Goal: Information Seeking & Learning: Check status

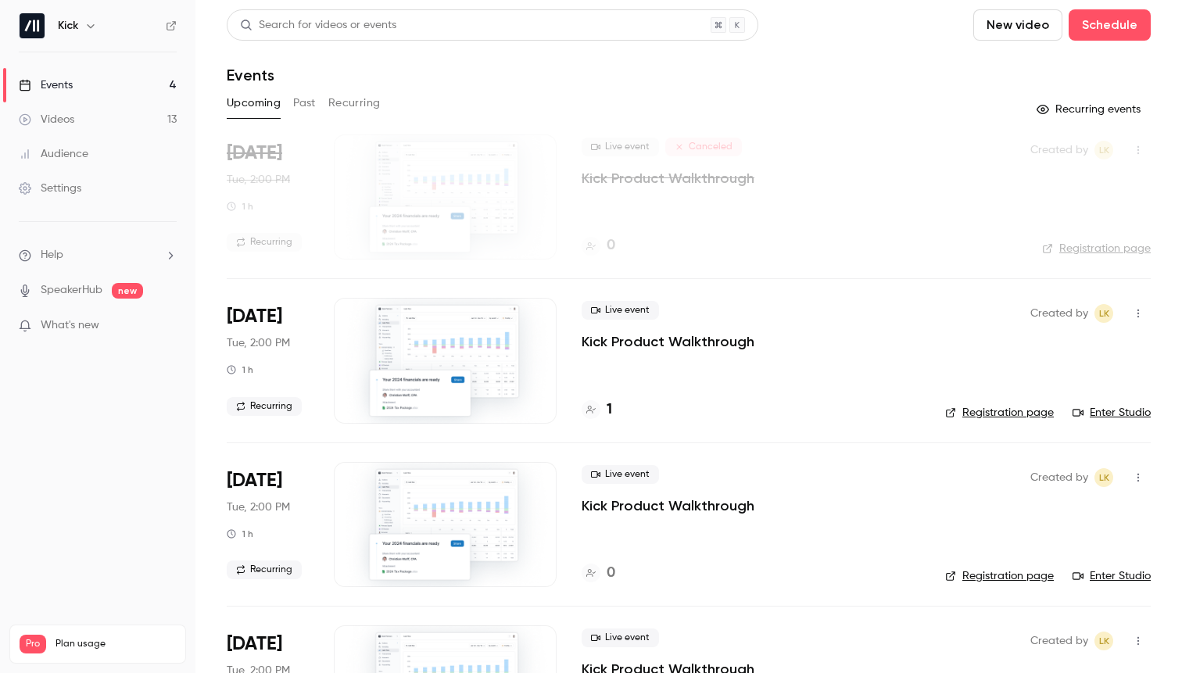
drag, startPoint x: 70, startPoint y: 555, endPoint x: 59, endPoint y: 555, distance: 10.9
click at [67, 638] on span "Plan usage" at bounding box center [116, 644] width 120 height 13
click at [26, 635] on span "Pro" at bounding box center [33, 644] width 27 height 19
click at [73, 638] on span "Plan usage" at bounding box center [116, 644] width 120 height 13
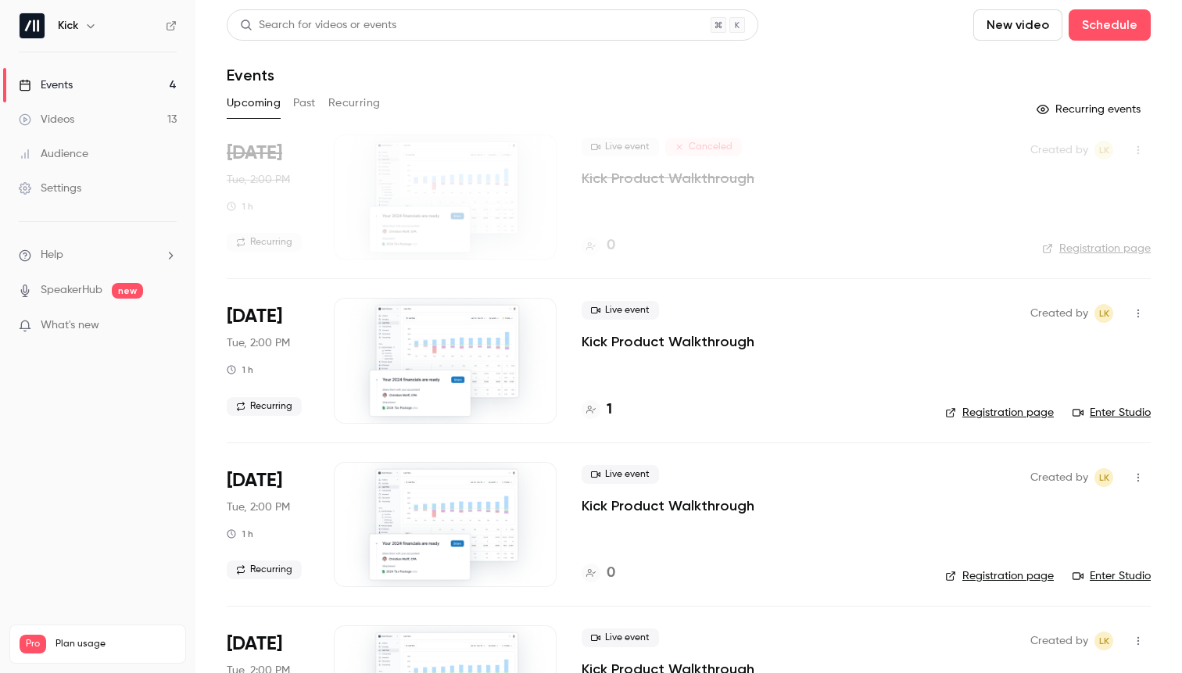
click at [87, 638] on span "Plan usage" at bounding box center [116, 644] width 120 height 13
click at [39, 635] on span "Pro" at bounding box center [33, 644] width 27 height 19
click at [109, 326] on p "What's new" at bounding box center [85, 325] width 133 height 16
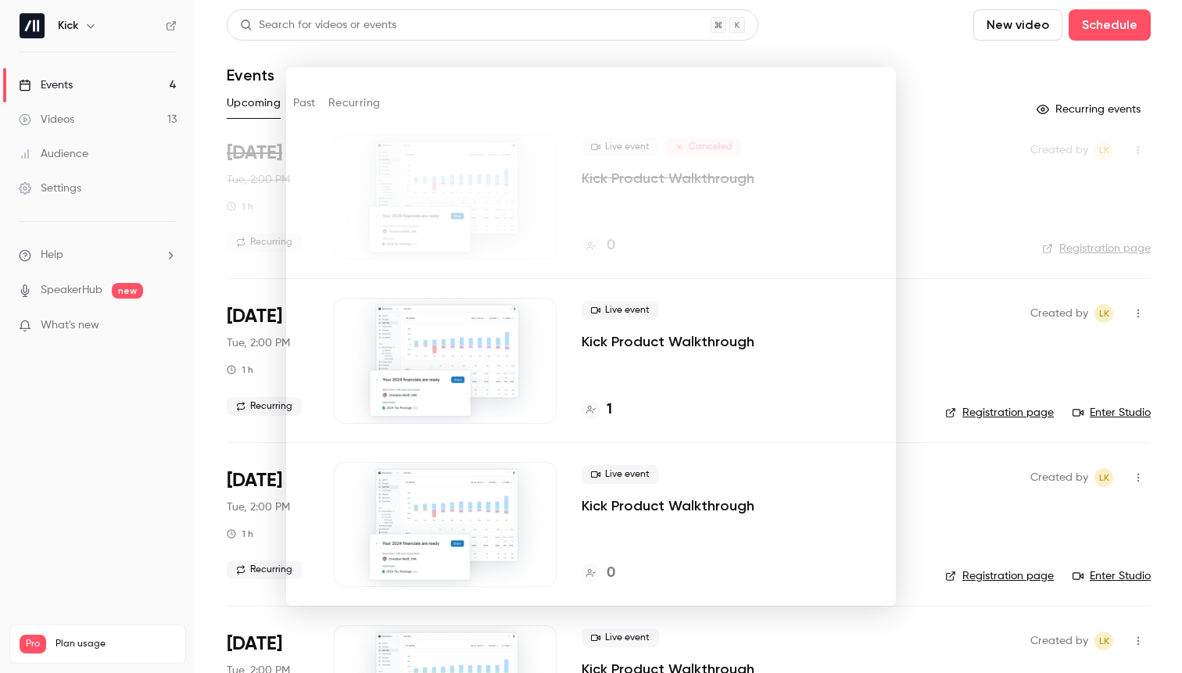
click at [152, 384] on div at bounding box center [591, 336] width 1182 height 673
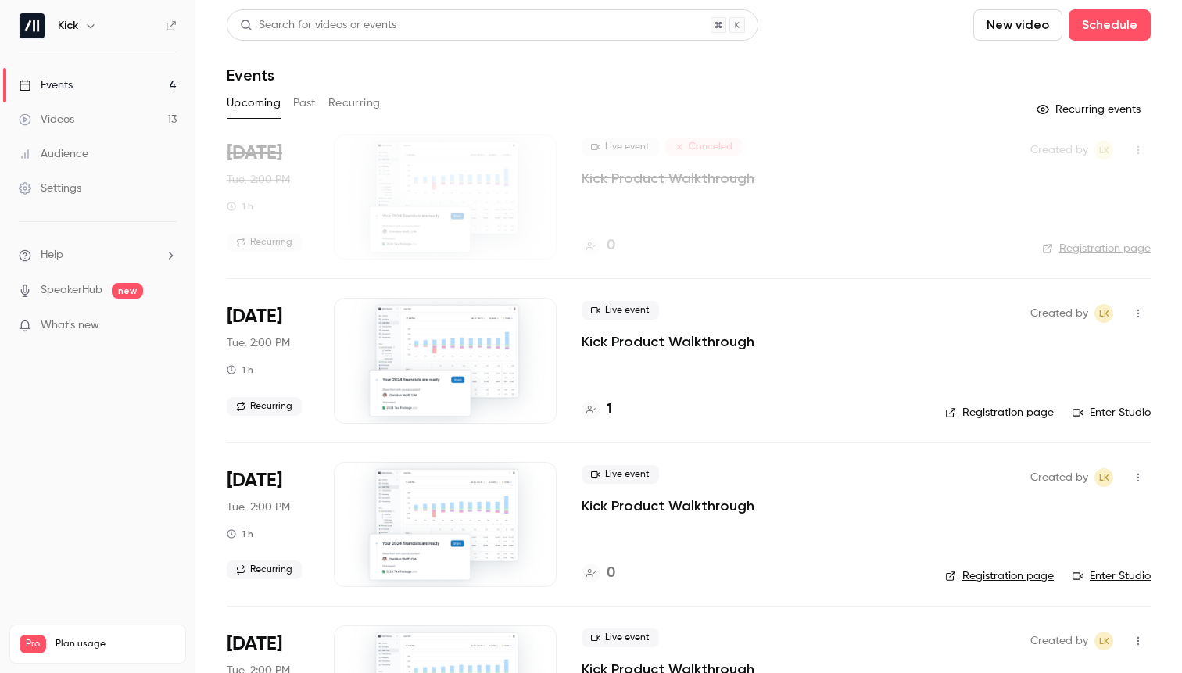
click at [58, 638] on span "Plan usage" at bounding box center [116, 644] width 120 height 13
drag, startPoint x: 89, startPoint y: 547, endPoint x: 88, endPoint y: 368, distance: 179.0
click at [89, 546] on nav "Kick Events 4 Videos 13 Audience Settings Help SpeakerHub new What's new Pro Pl…" at bounding box center [97, 336] width 195 height 673
click at [76, 262] on li "Help" at bounding box center [98, 255] width 158 height 16
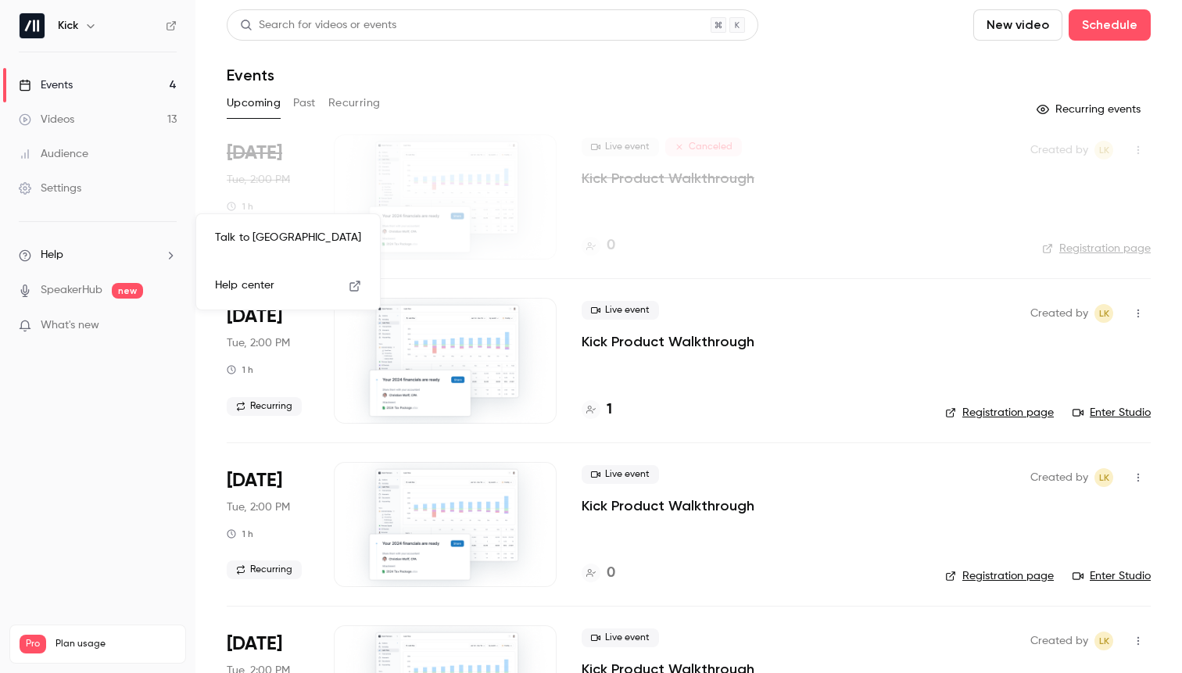
click at [76, 262] on div at bounding box center [591, 336] width 1182 height 673
click at [77, 388] on nav "Kick Events 4 Videos 13 Audience Settings Help SpeakerHub new What's new Pro Pl…" at bounding box center [97, 336] width 195 height 673
